Goal: Transaction & Acquisition: Book appointment/travel/reservation

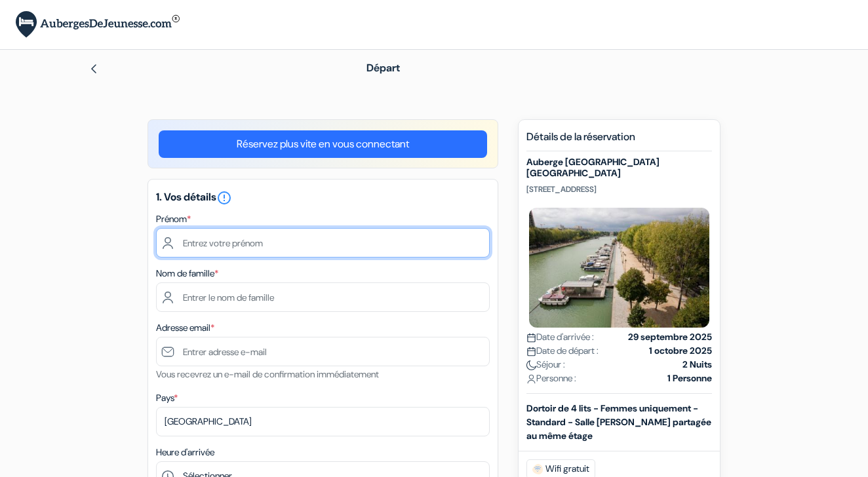
click at [321, 244] on input "text" at bounding box center [323, 243] width 334 height 30
type input "Héloïse"
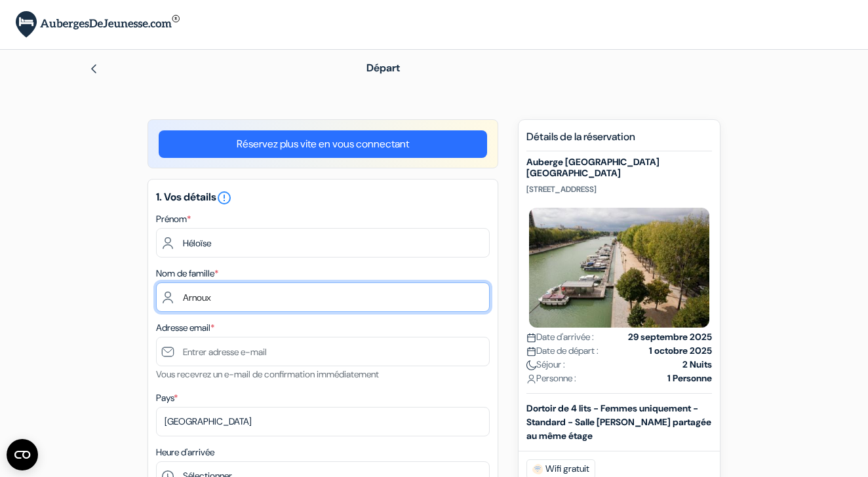
type input "Arnoux"
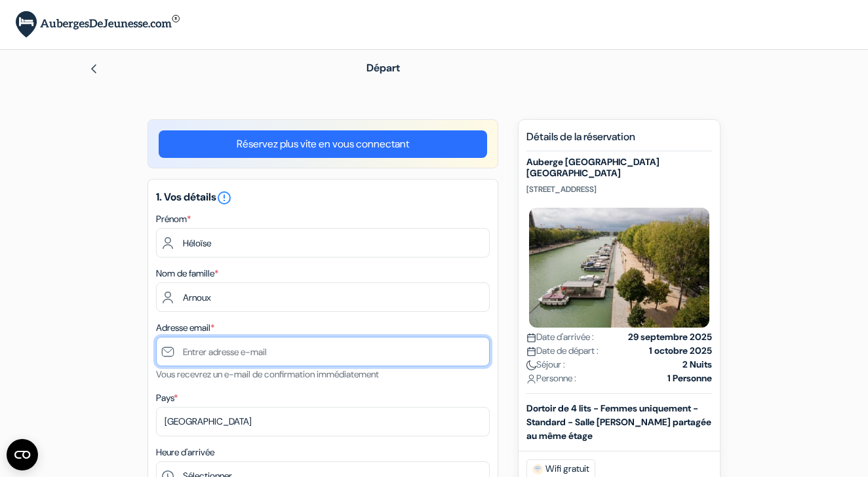
type input "j"
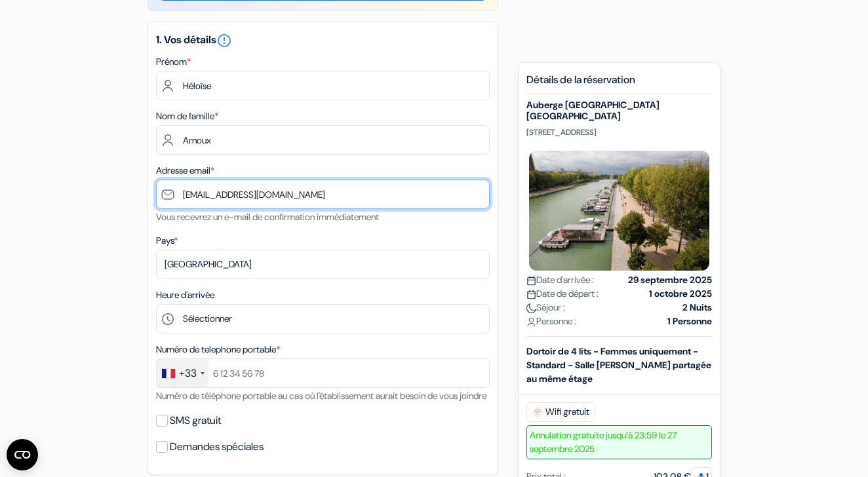
scroll to position [159, 0]
type input "[EMAIL_ADDRESS][DOMAIN_NAME]"
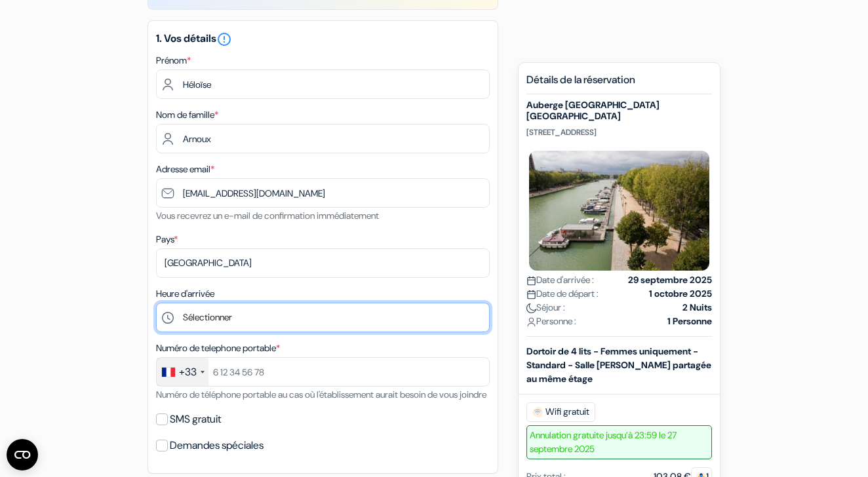
select select "18"
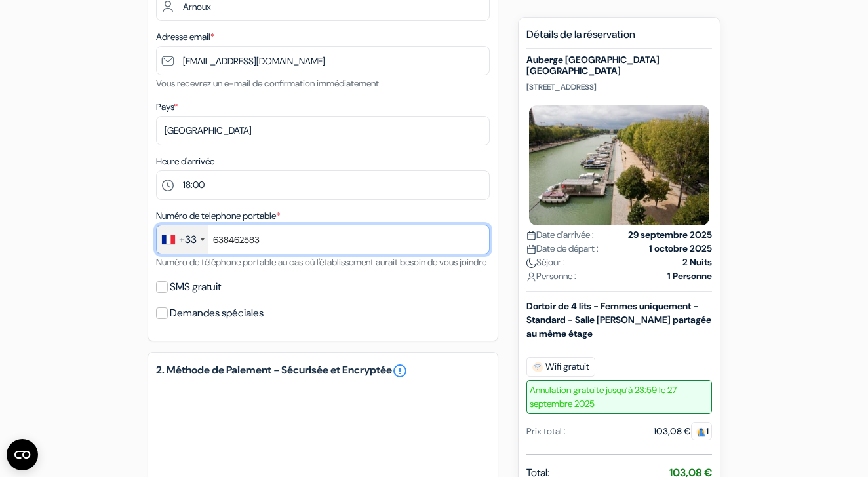
scroll to position [292, 0]
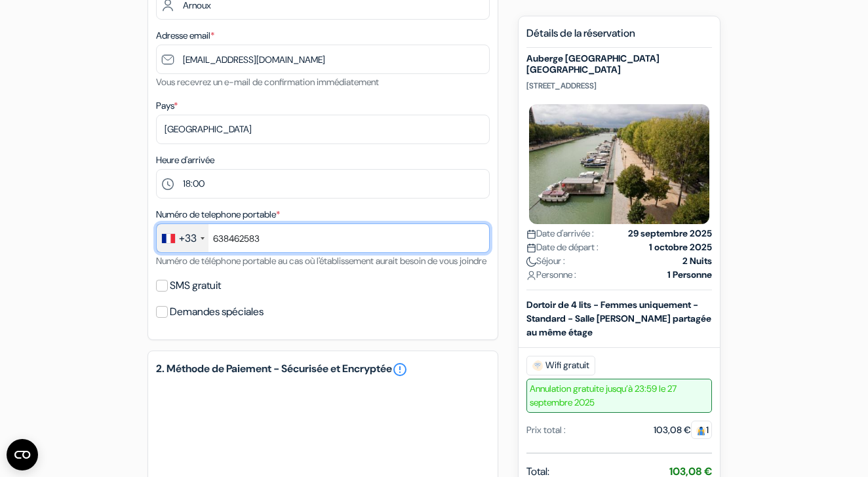
type input "638462583"
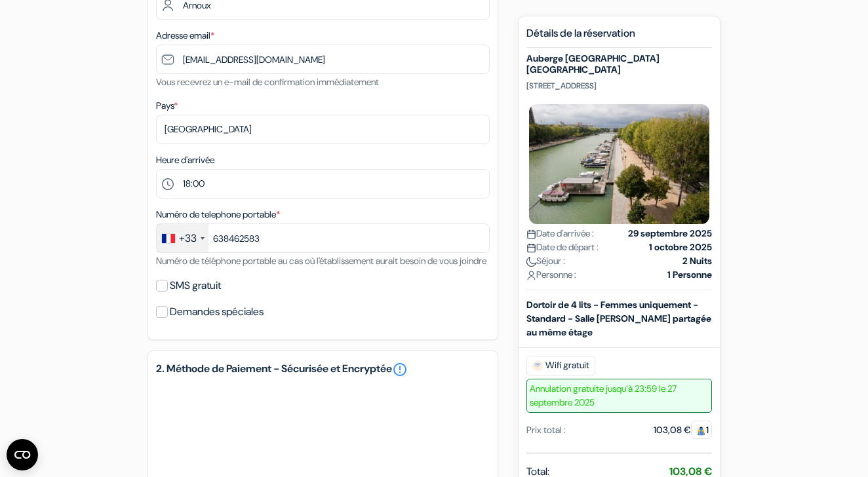
click at [162, 292] on input "SMS gratuit" at bounding box center [162, 286] width 12 height 12
checkbox input "true"
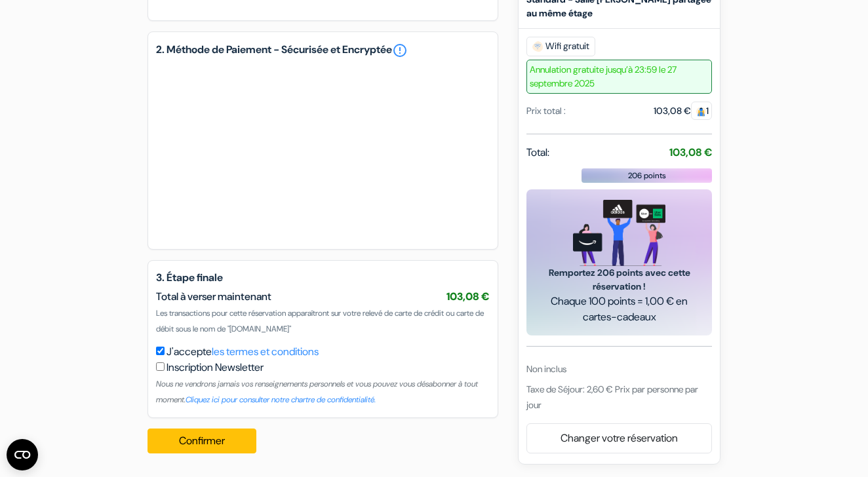
scroll to position [665, 0]
click at [217, 442] on button "Confirmer Loading..." at bounding box center [202, 441] width 109 height 25
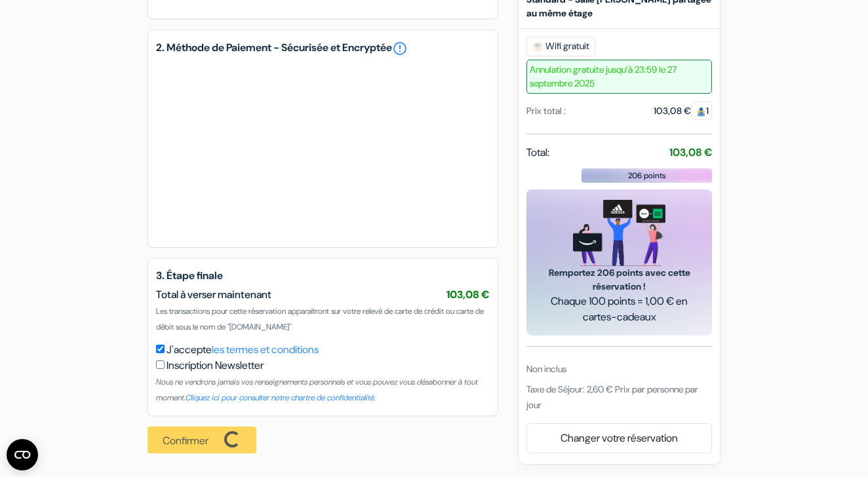
scroll to position [667, 0]
click at [184, 445] on div "Confirmer Loading... Traitement de la demande..." at bounding box center [206, 440] width 117 height 48
